Goal: Task Accomplishment & Management: Use online tool/utility

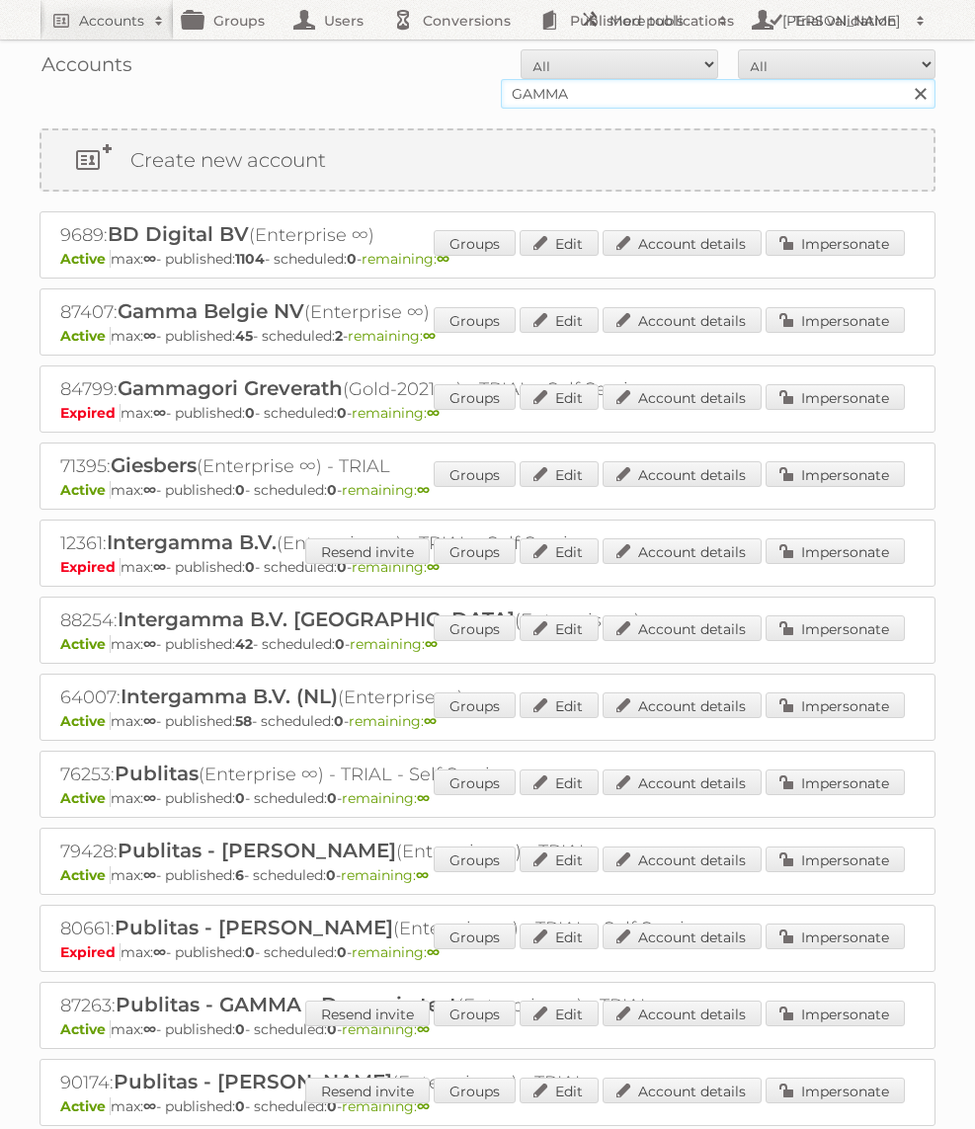
click at [580, 90] on input "GAMMA" at bounding box center [718, 94] width 435 height 30
type input "Action PIA"
click at [905, 79] on input "Search" at bounding box center [920, 94] width 30 height 30
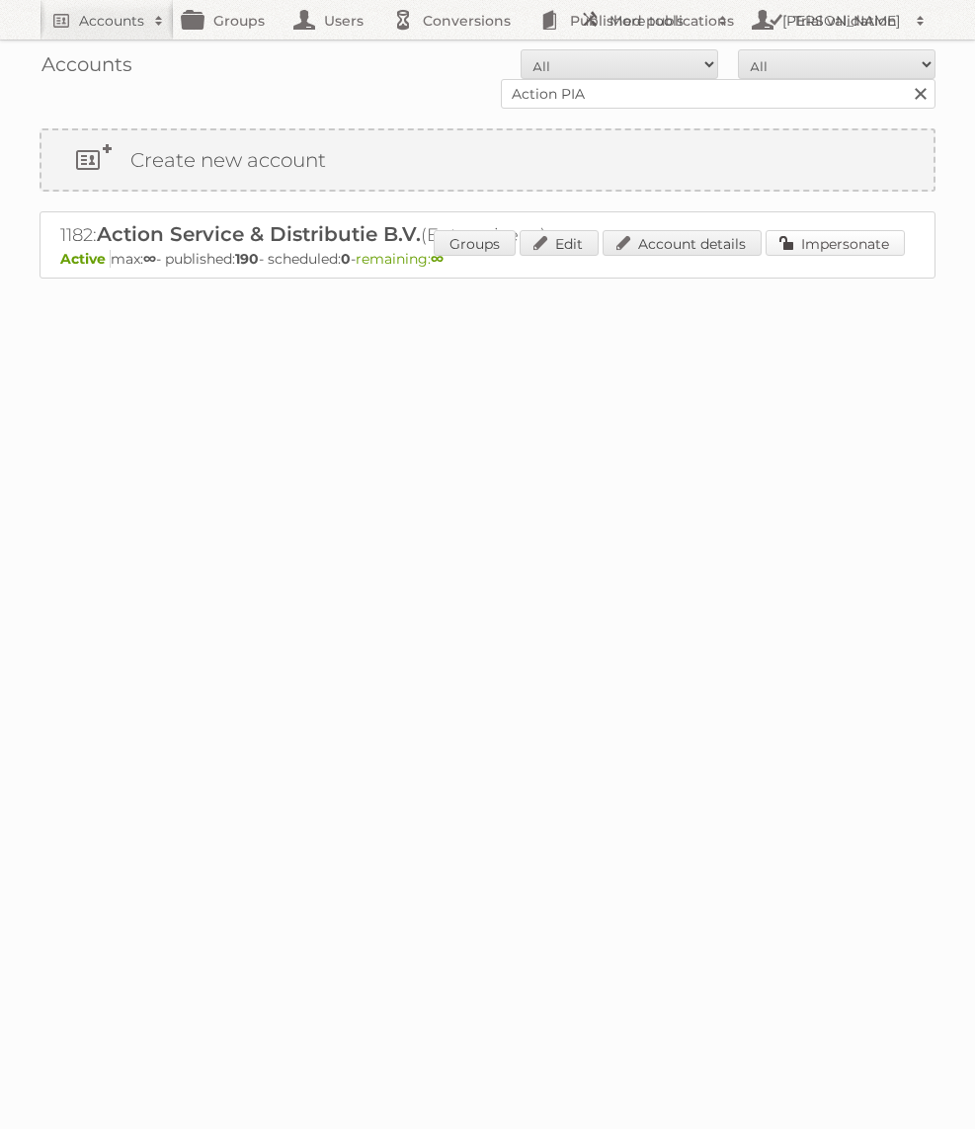
click at [807, 252] on link "Impersonate" at bounding box center [835, 243] width 139 height 26
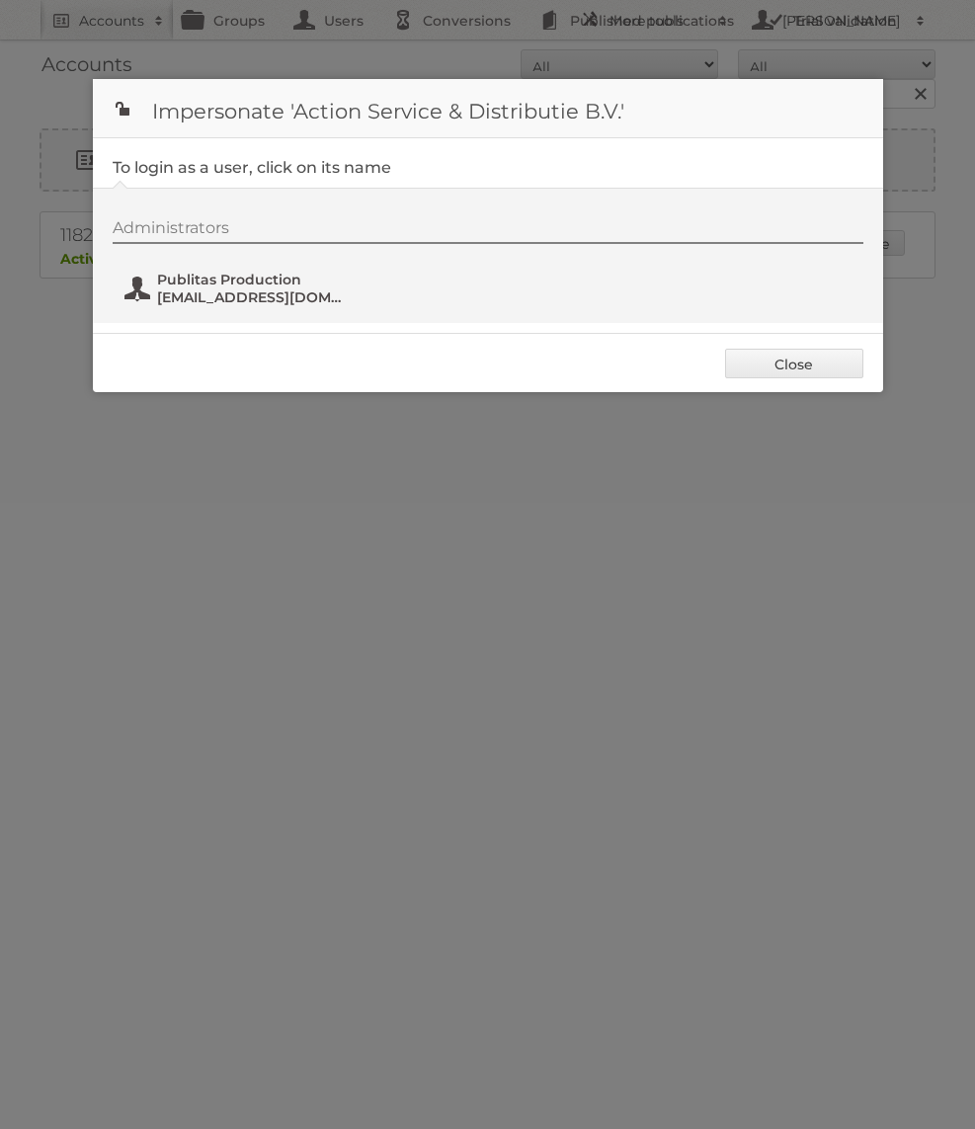
click at [214, 299] on span "fs+action@publitas.com" at bounding box center [253, 297] width 192 height 18
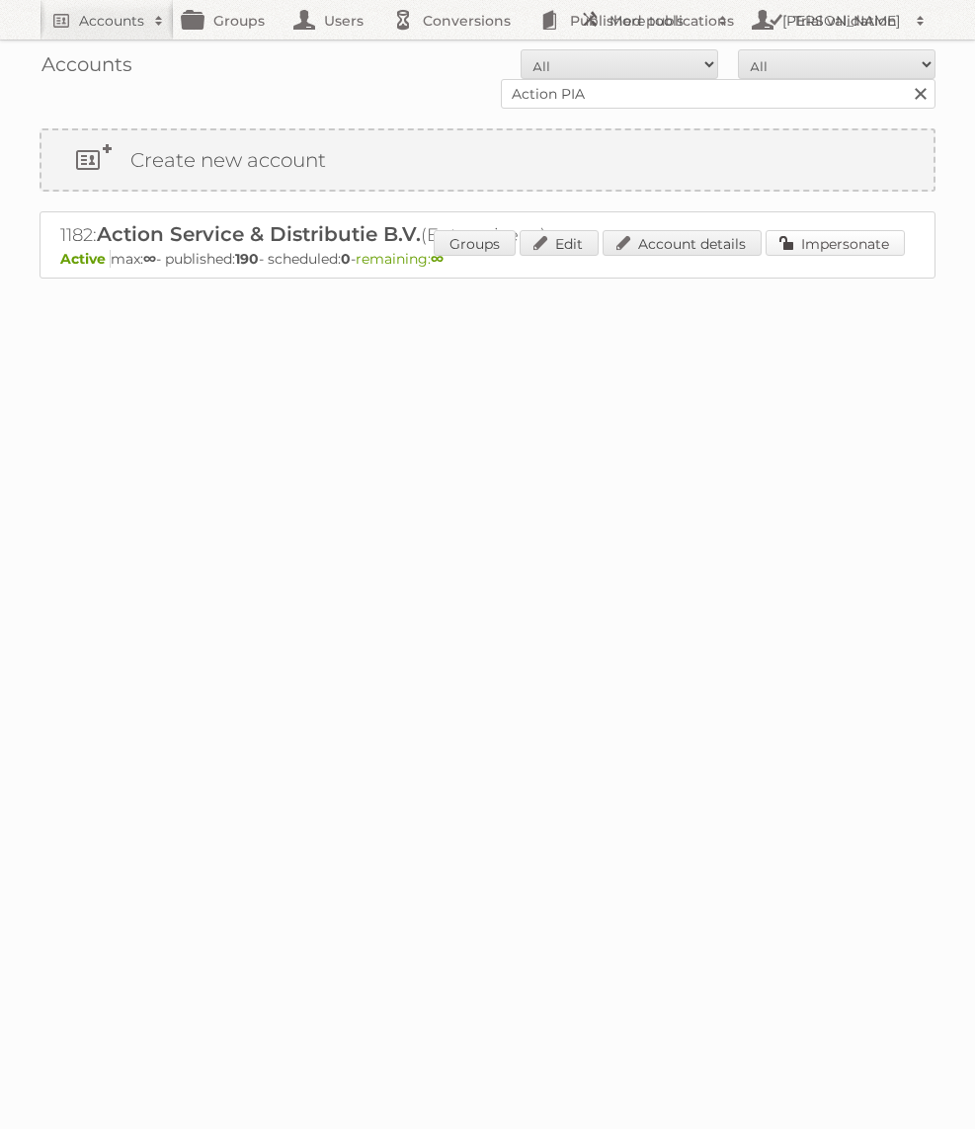
click at [848, 234] on link "Impersonate" at bounding box center [835, 243] width 139 height 26
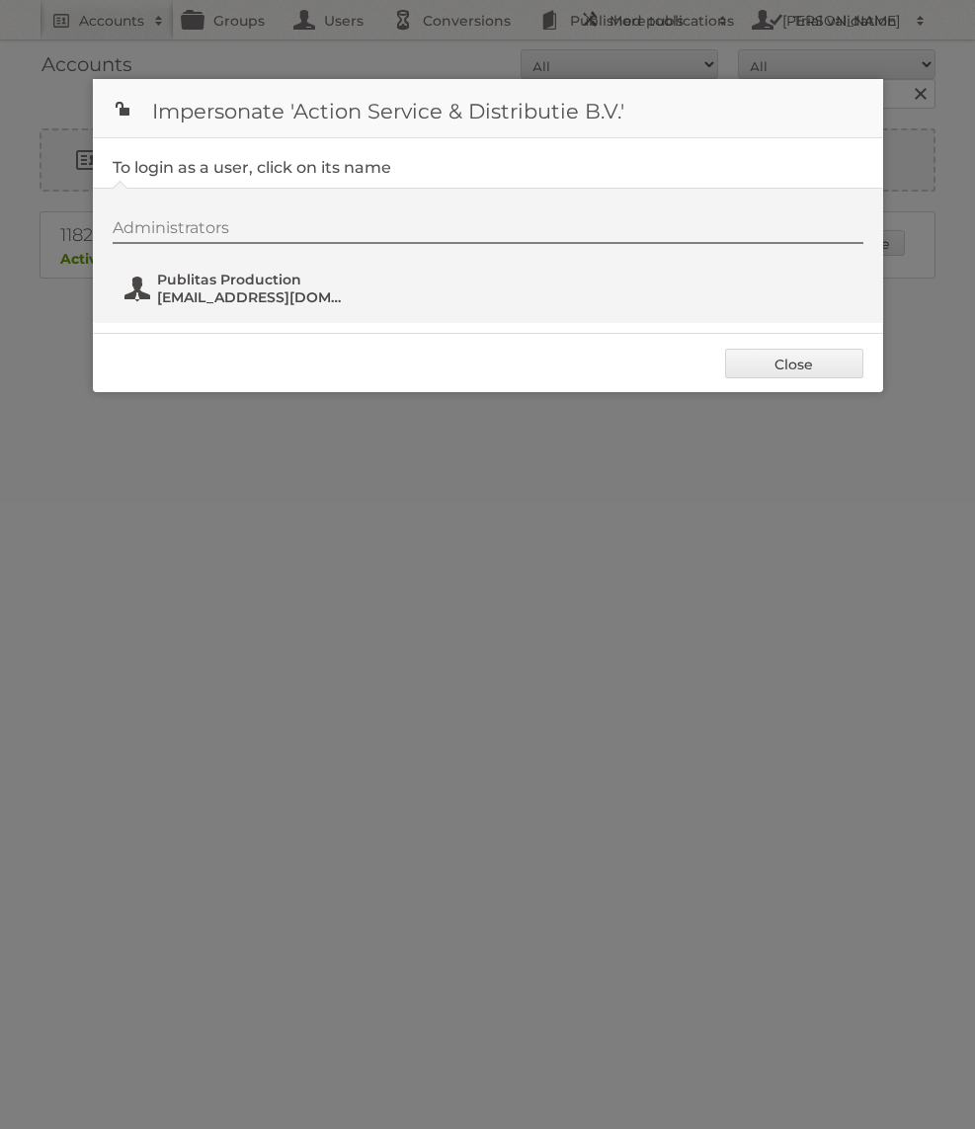
click at [232, 302] on span "fs+action@publitas.com" at bounding box center [253, 297] width 192 height 18
